Goal: Task Accomplishment & Management: Manage account settings

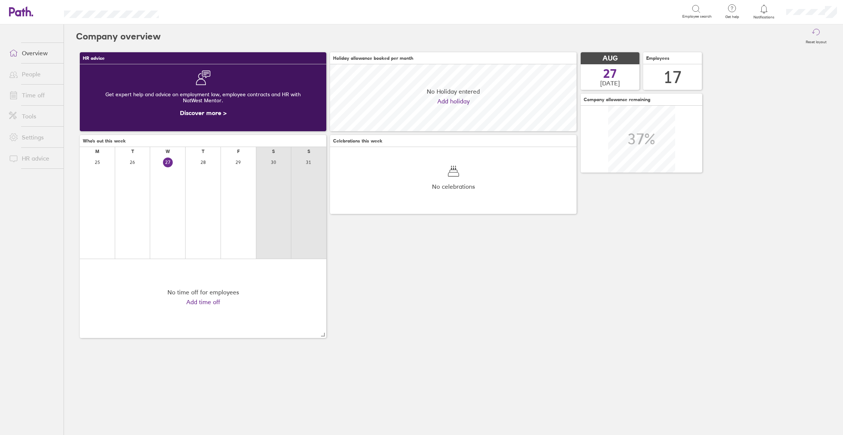
scroll to position [67, 246]
click at [38, 88] on link "Time off" at bounding box center [33, 95] width 61 height 15
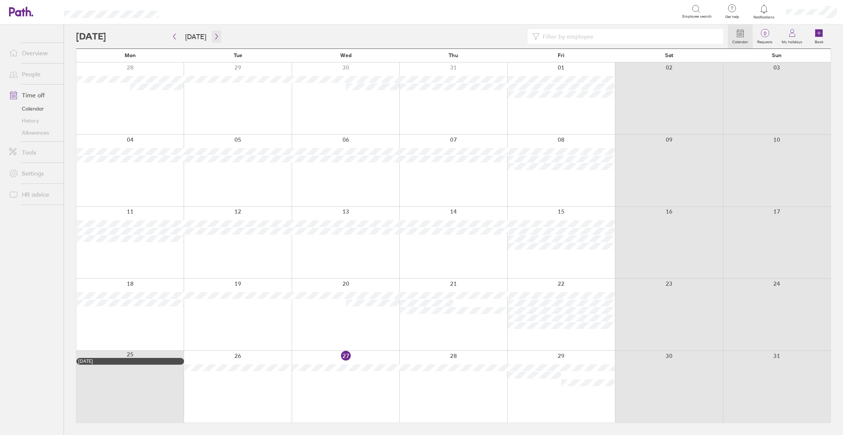
click at [214, 35] on icon "button" at bounding box center [217, 36] width 6 height 6
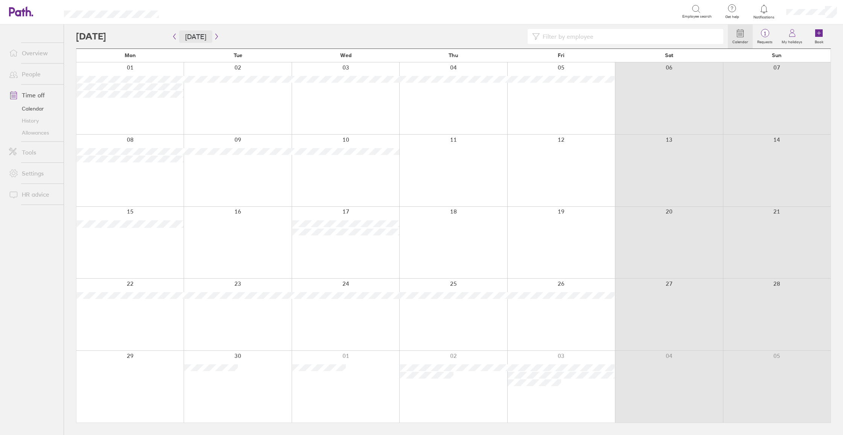
scroll to position [0, 0]
click at [175, 37] on icon "button" at bounding box center [175, 36] width 6 height 6
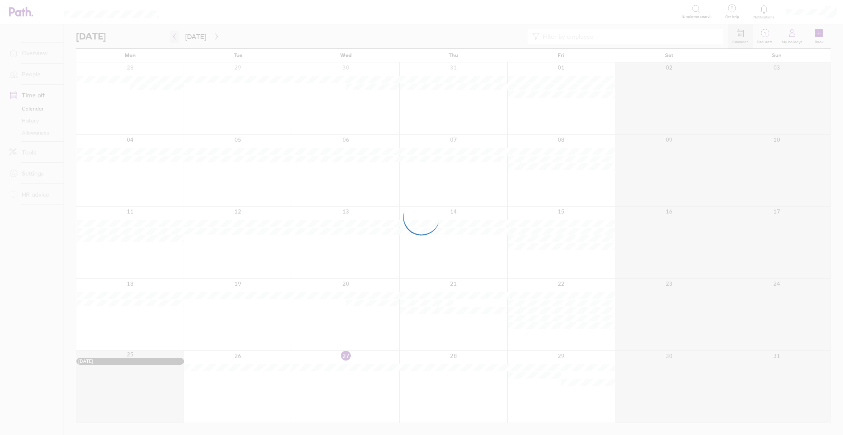
scroll to position [0, 0]
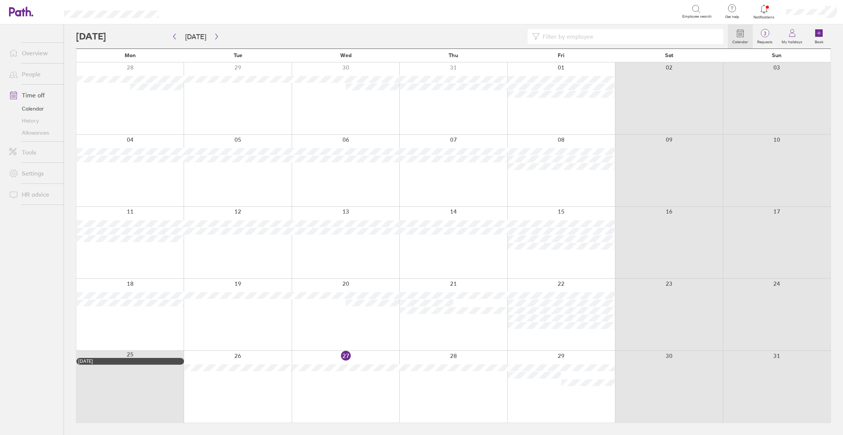
click at [39, 76] on link "People" at bounding box center [33, 74] width 61 height 15
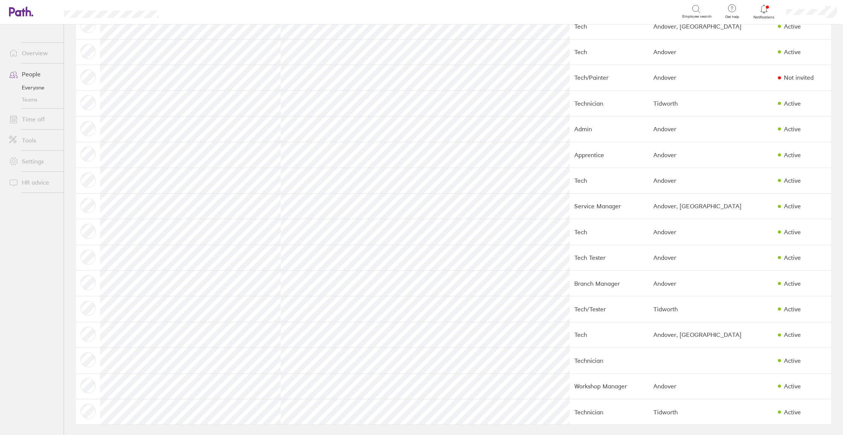
scroll to position [0, 0]
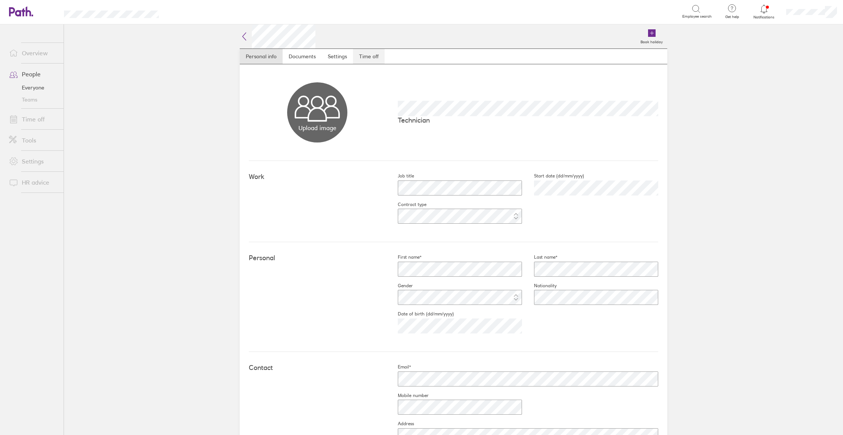
click at [368, 58] on link "Time off" at bounding box center [369, 56] width 32 height 15
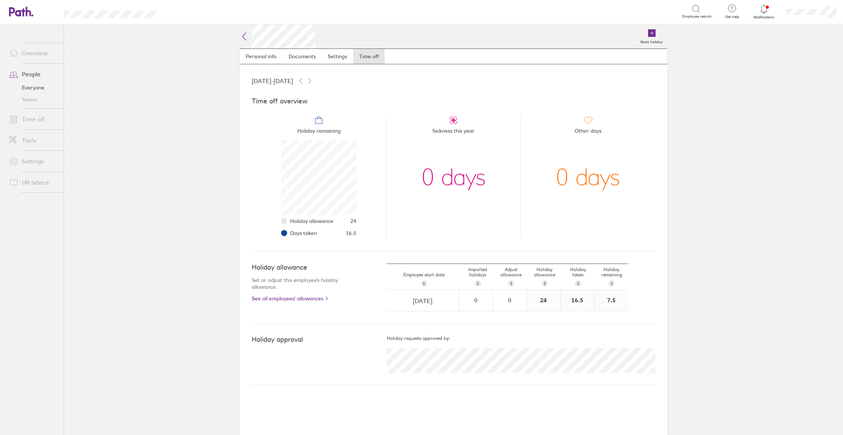
click at [765, 13] on icon at bounding box center [763, 9] width 9 height 9
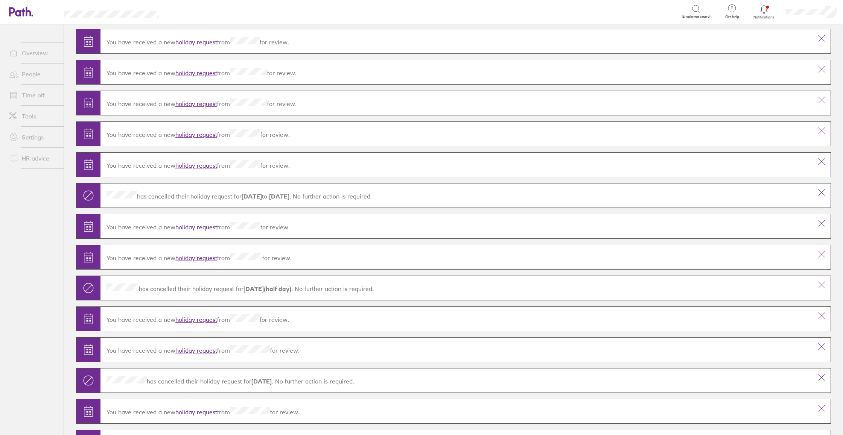
scroll to position [274, 0]
